Goal: Transaction & Acquisition: Download file/media

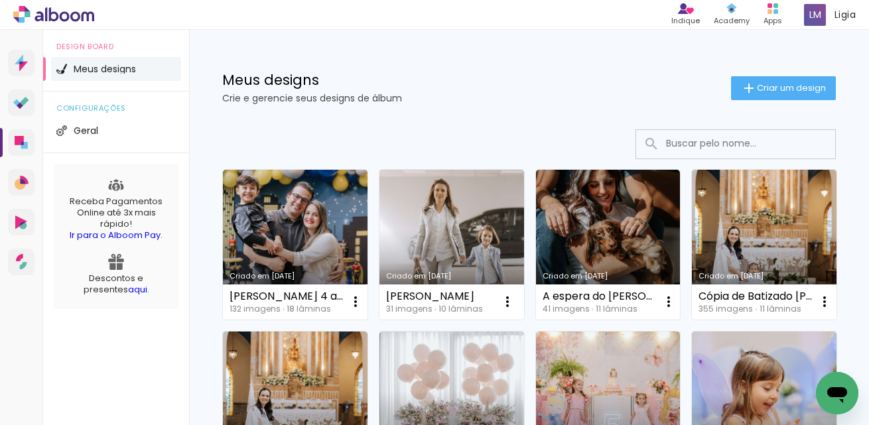
click at [496, 94] on p "Crie e gerencie seus designs de álbum" at bounding box center [476, 98] width 509 height 9
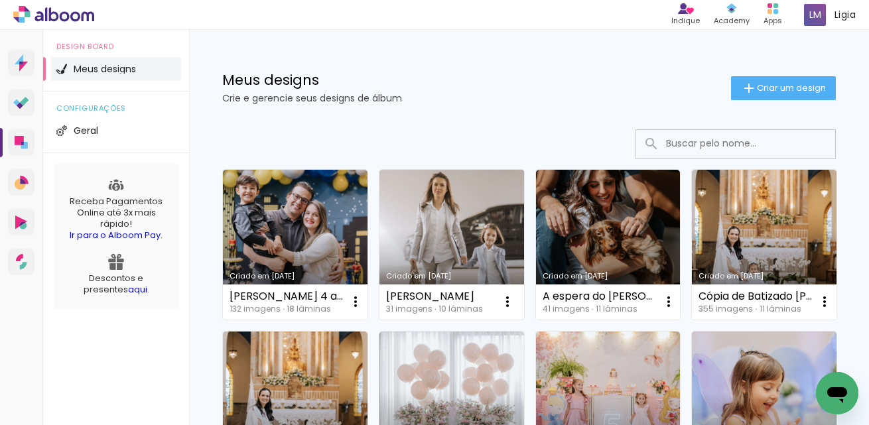
click at [489, 198] on link "Criado em [DATE]" at bounding box center [452, 245] width 145 height 150
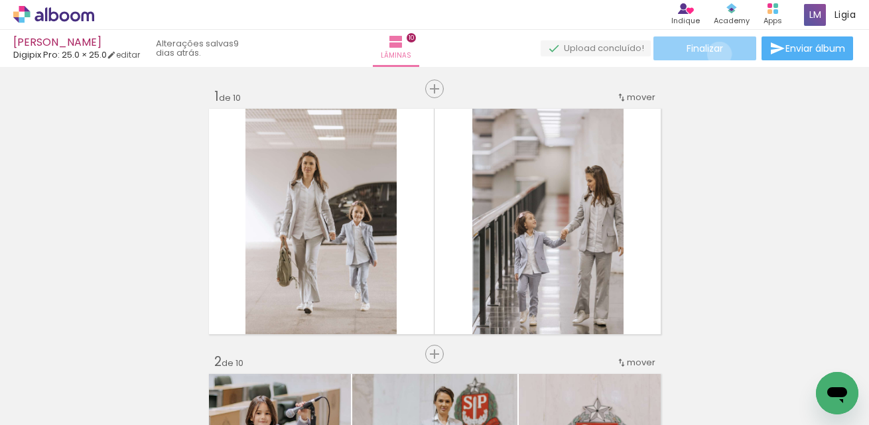
click at [715, 53] on span "Finalizar" at bounding box center [705, 48] width 37 height 9
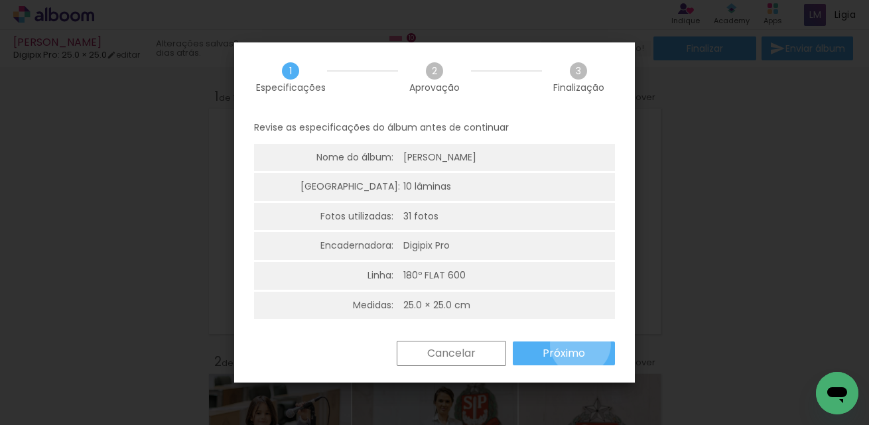
click at [581, 345] on paper-button "Próximo" at bounding box center [564, 354] width 102 height 24
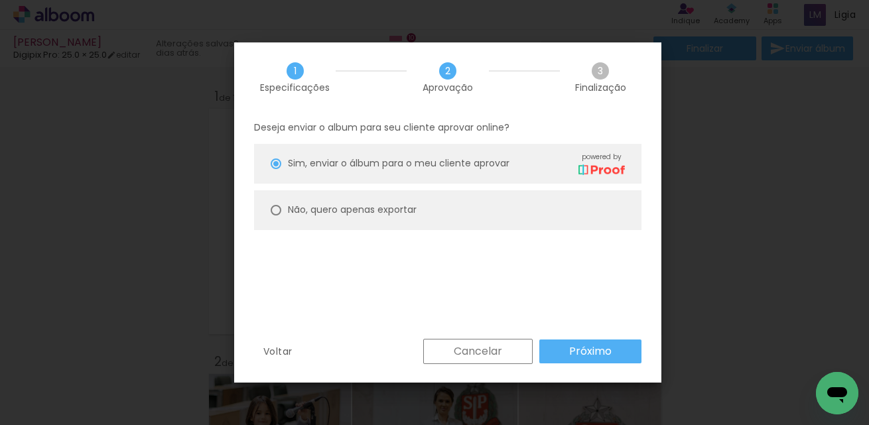
click at [422, 203] on paper-radio-button "Não, quero apenas exportar" at bounding box center [448, 210] width 388 height 40
type paper-radio-button "on"
click at [0, 0] on slot "Próximo" at bounding box center [0, 0] width 0 height 0
type input "Alta, 300 DPI"
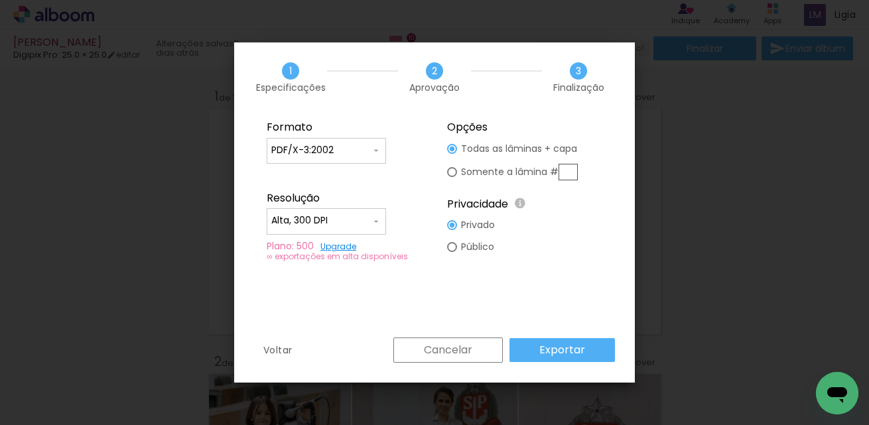
click at [588, 344] on paper-button "Exportar" at bounding box center [563, 350] width 106 height 24
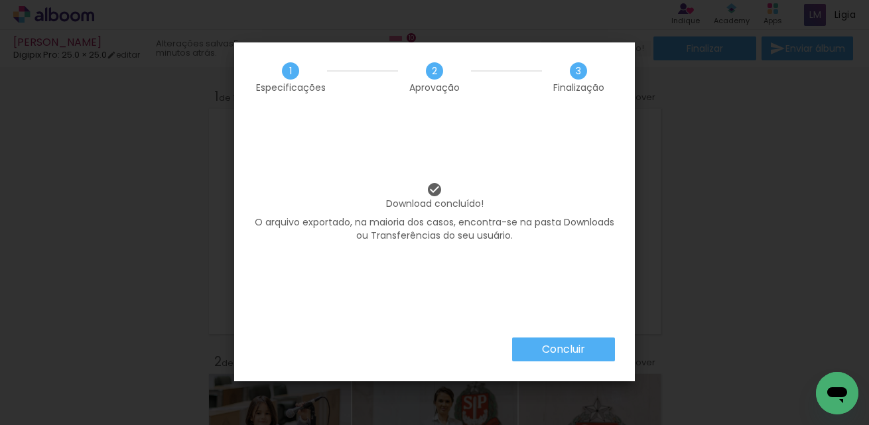
click at [0, 0] on slot "Concluir" at bounding box center [0, 0] width 0 height 0
